Goal: Transaction & Acquisition: Purchase product/service

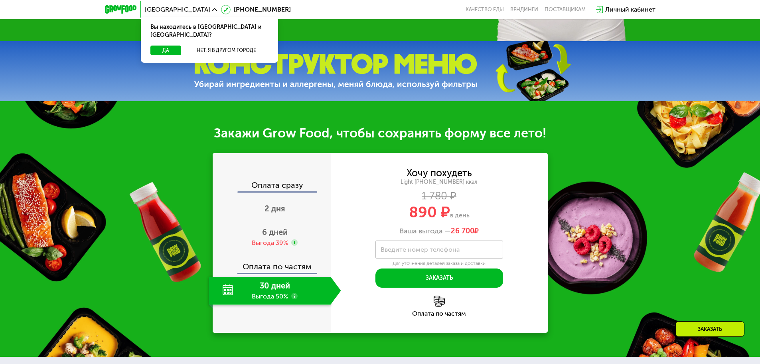
scroll to position [555, 0]
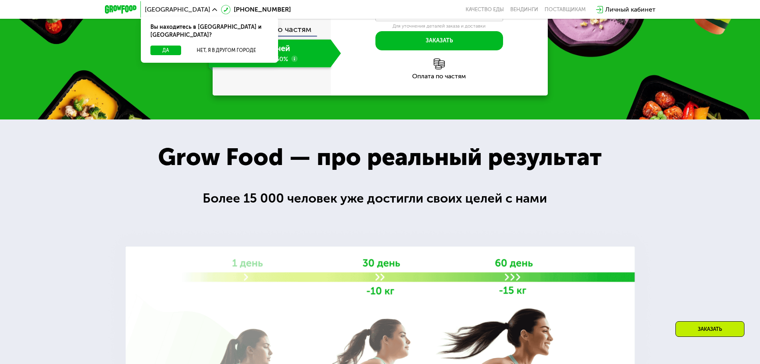
click at [443, 16] on div "[GEOGRAPHIC_DATA] Вы находитесь в [GEOGRAPHIC_DATA] и [GEOGRAPHIC_DATA]? Да Нет…" at bounding box center [380, 10] width 559 height 18
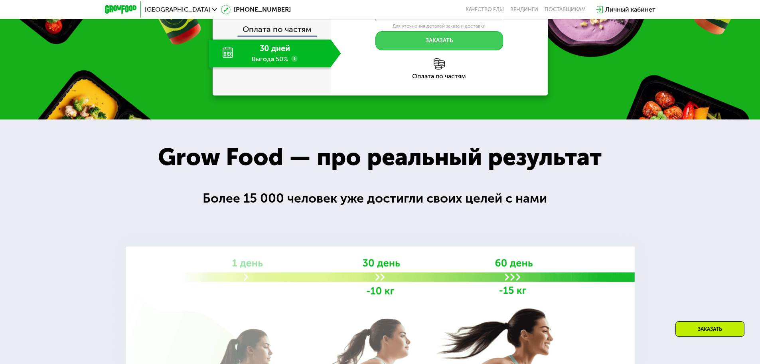
click at [434, 44] on button "Заказать" at bounding box center [440, 40] width 128 height 19
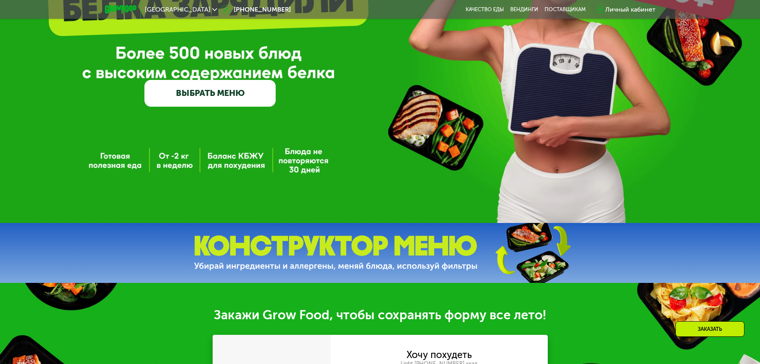
scroll to position [57, 0]
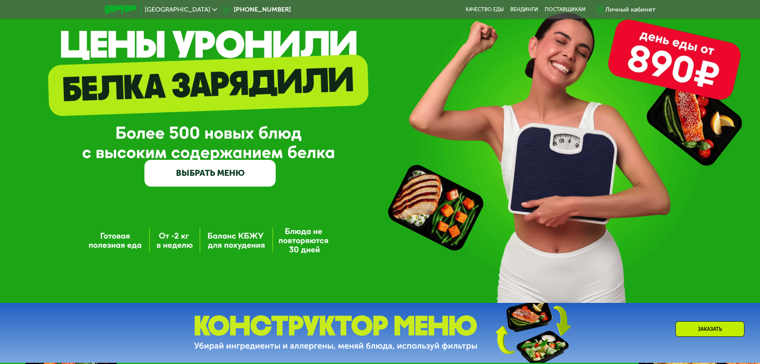
click at [216, 173] on link "ВЫБРАТЬ МЕНЮ" at bounding box center [209, 173] width 131 height 26
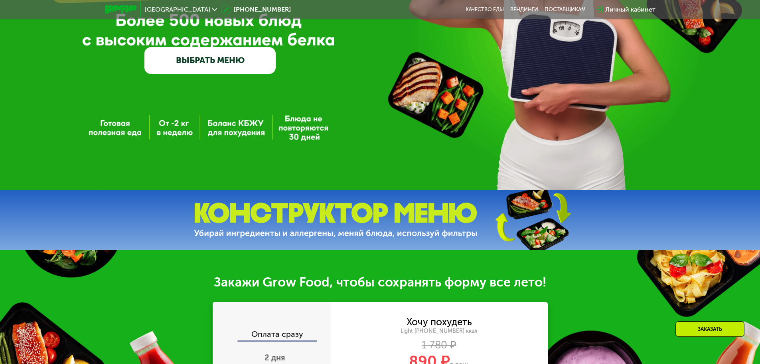
scroll to position [89, 0]
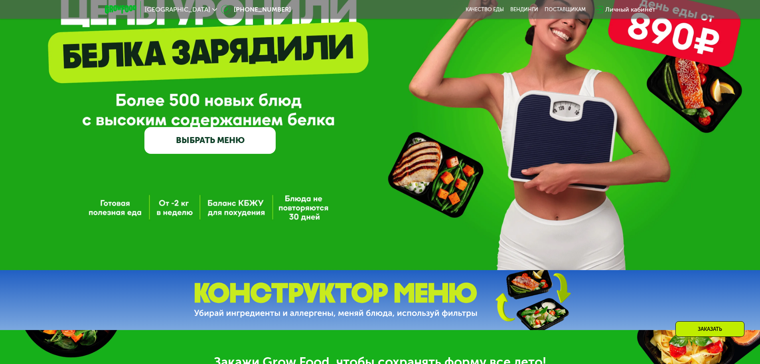
click at [198, 148] on link "ВЫБРАТЬ МЕНЮ" at bounding box center [209, 140] width 131 height 26
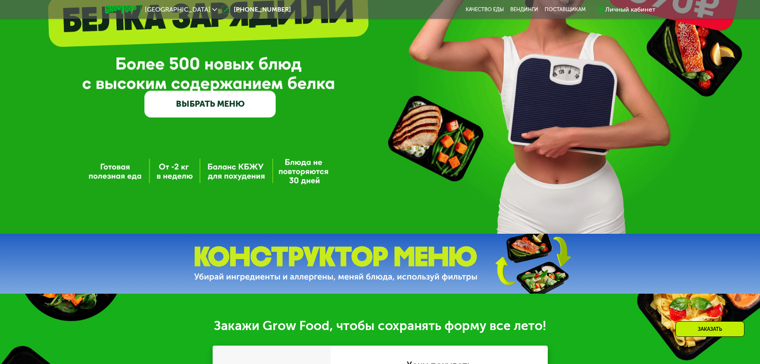
scroll to position [86, 0]
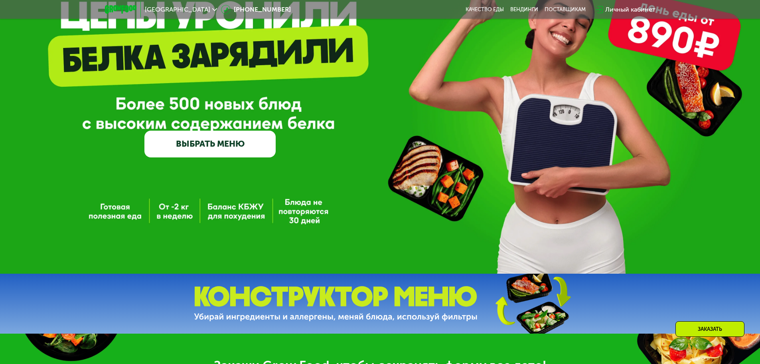
click at [225, 144] on link "ВЫБРАТЬ МЕНЮ" at bounding box center [209, 144] width 131 height 26
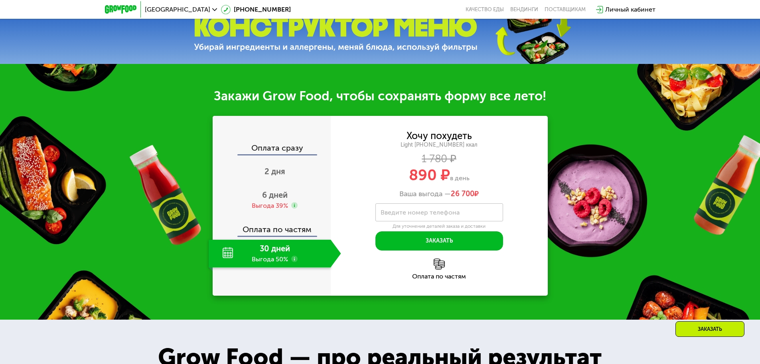
scroll to position [745, 0]
